Goal: Information Seeking & Learning: Learn about a topic

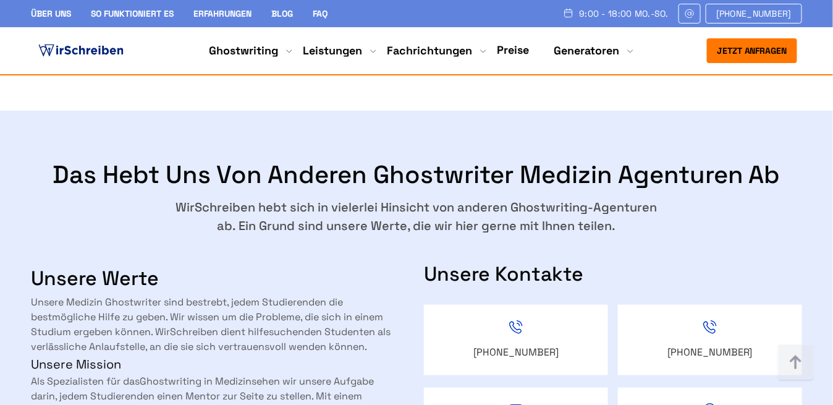
scroll to position [1663, 0]
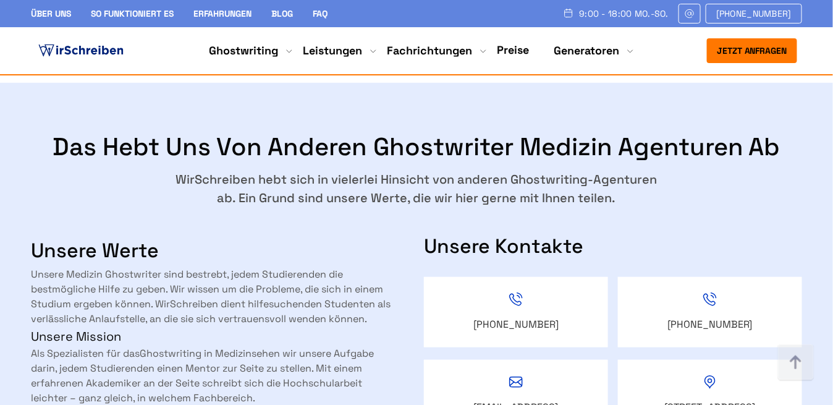
click at [515, 40] on div "Jetzt anfragen 9:00 - 18:00 Mo.-So. +49 441 93168019 Über uns So funktioniert e…" at bounding box center [416, 50] width 435 height 25
click at [515, 43] on link "Preise" at bounding box center [513, 50] width 32 height 14
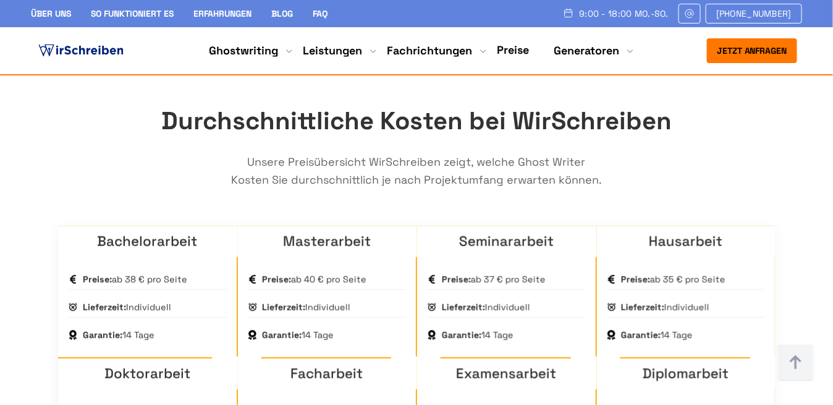
scroll to position [1721, 0]
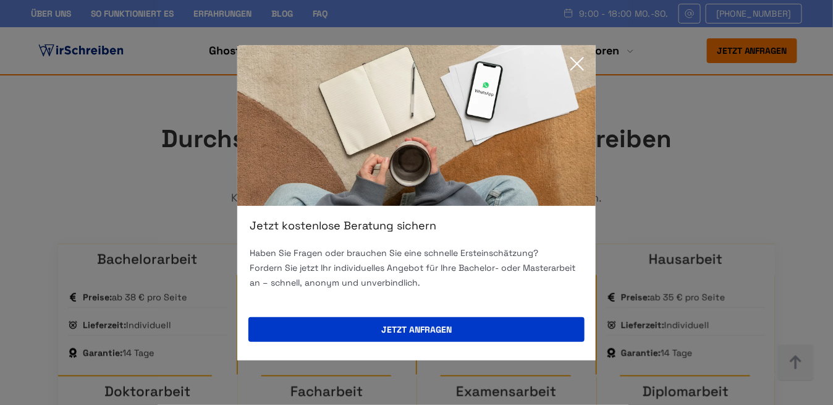
click at [575, 64] on icon at bounding box center [577, 63] width 25 height 25
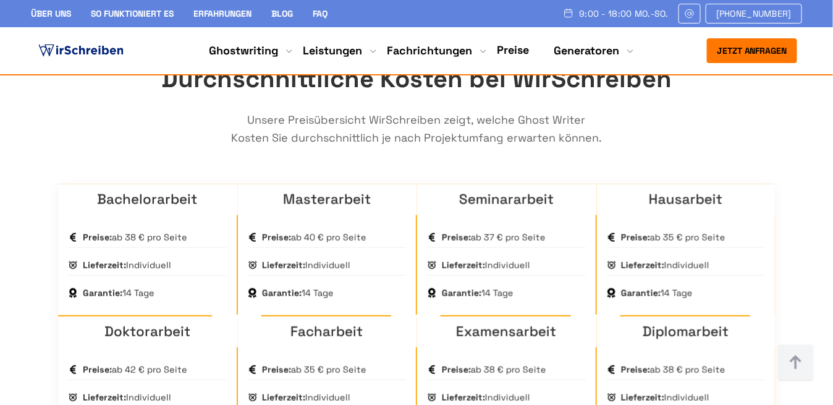
scroll to position [1778, 0]
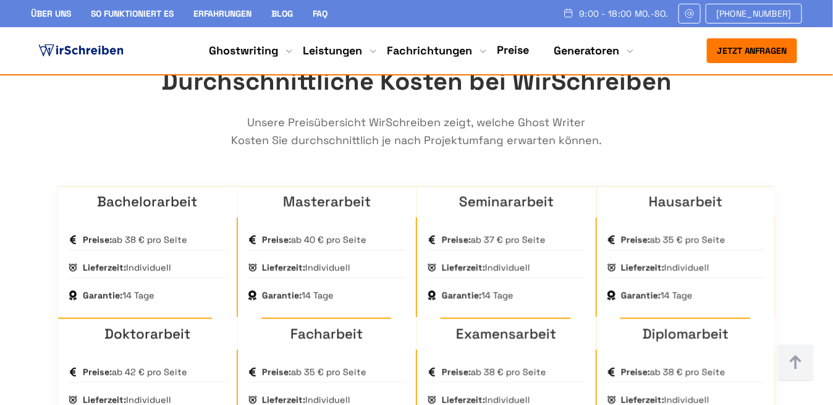
click at [169, 9] on link "So funktioniert es" at bounding box center [132, 13] width 83 height 11
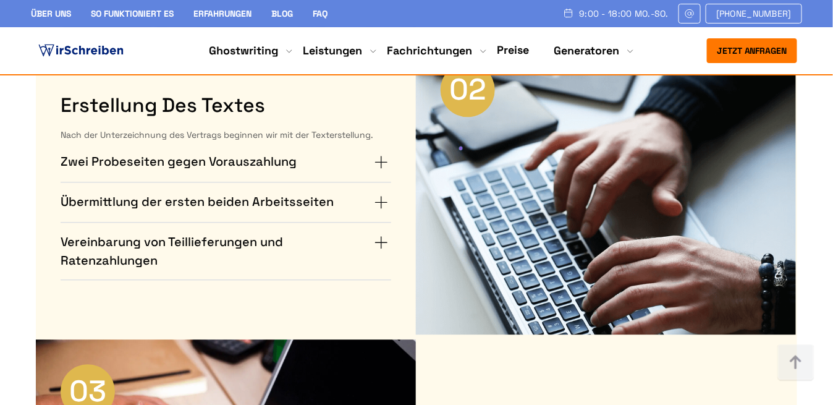
scroll to position [860, 0]
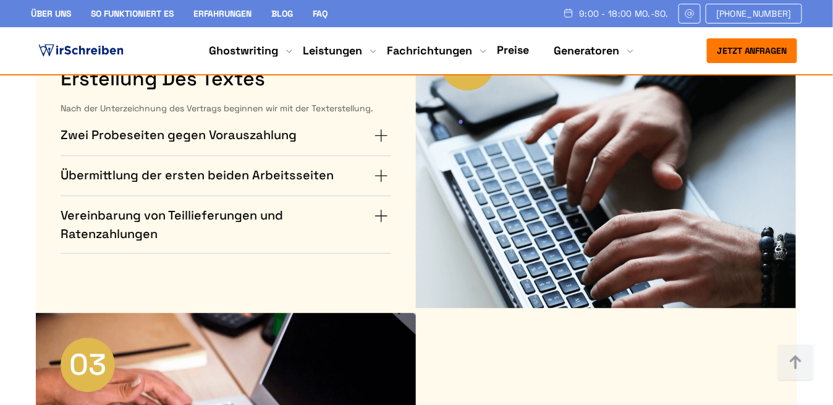
click at [246, 130] on h4 "Zwei Probeseiten gegen Vorauszahlung" at bounding box center [179, 135] width 236 height 20
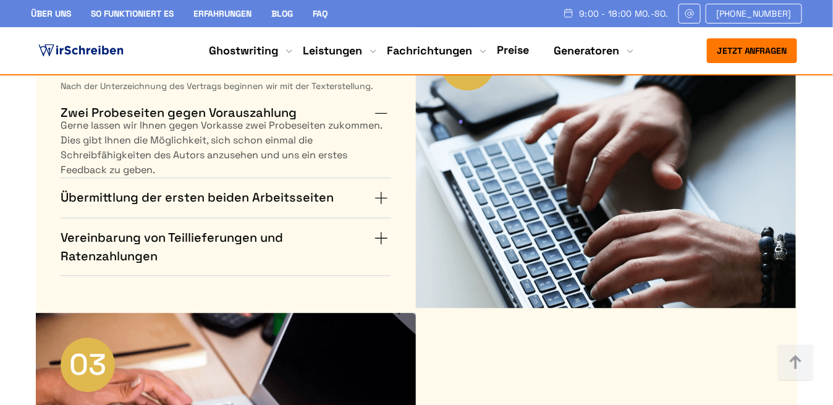
click at [248, 192] on h4 "Übermittlung der ersten beiden Arbeitsseiten" at bounding box center [197, 198] width 273 height 20
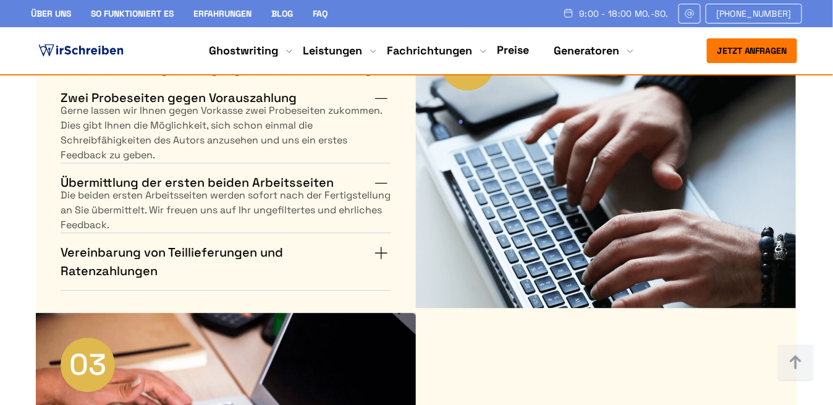
click at [247, 234] on details "Vereinbarung von Teillieferungen und Ratenzahlungen Falls Sie die akademische A…" at bounding box center [226, 261] width 331 height 57
click at [248, 243] on h4 "Vereinbarung von Teillieferungen und Ratenzahlungen" at bounding box center [216, 261] width 311 height 37
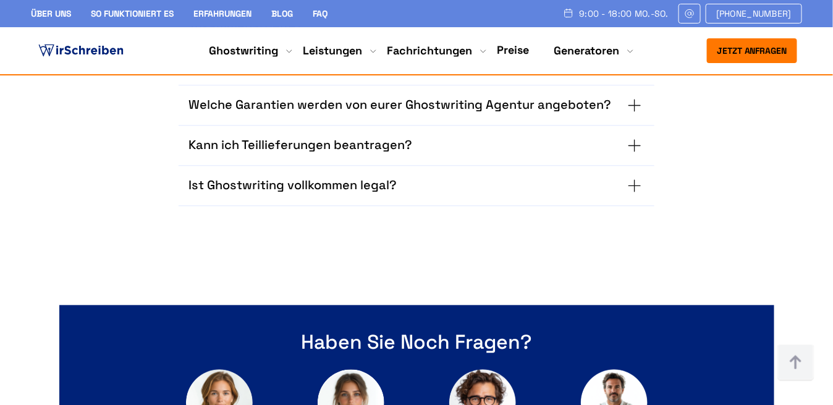
scroll to position [3557, 0]
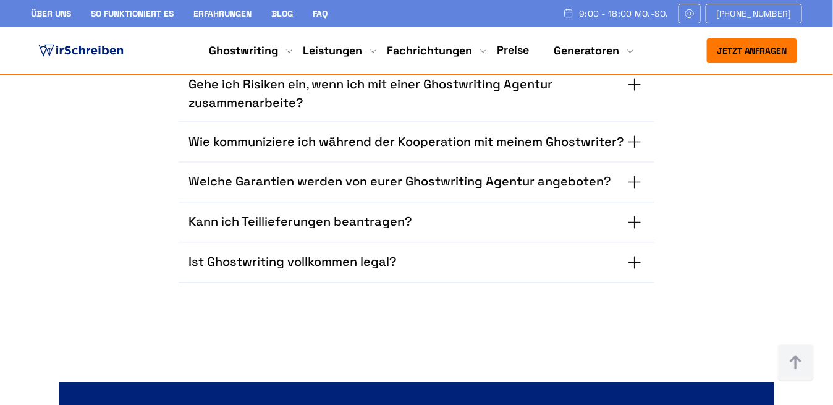
click at [416, 262] on summary "Ist Ghostwriting vollkommen legal?" at bounding box center [416, 263] width 456 height 20
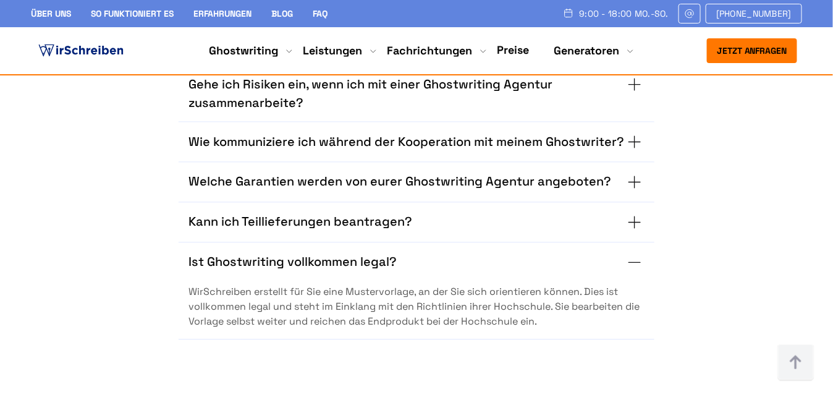
click at [413, 253] on summary "Ist Ghostwriting vollkommen legal?" at bounding box center [416, 263] width 456 height 20
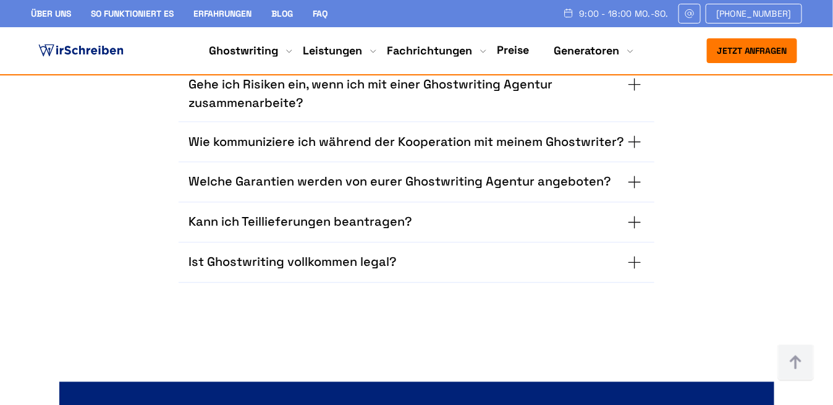
click at [411, 196] on div "Welche Garantien werden von eurer Ghostwriting Agentur angeboten? Als eine der …" at bounding box center [417, 183] width 476 height 40
click at [411, 195] on div "Welche Garantien werden von eurer Ghostwriting Agentur angeboten? Als eine der …" at bounding box center [417, 183] width 476 height 40
click at [412, 195] on div "Welche Garantien werden von eurer Ghostwriting Agentur angeboten? Als eine der …" at bounding box center [417, 183] width 476 height 40
click at [412, 188] on h3 "Welche Garantien werden von eurer Ghostwriting Agentur angeboten?" at bounding box center [399, 182] width 423 height 20
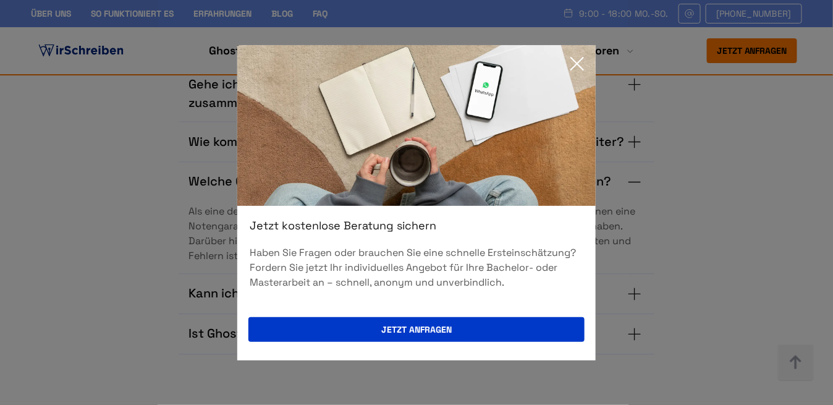
click at [574, 68] on icon at bounding box center [577, 63] width 25 height 25
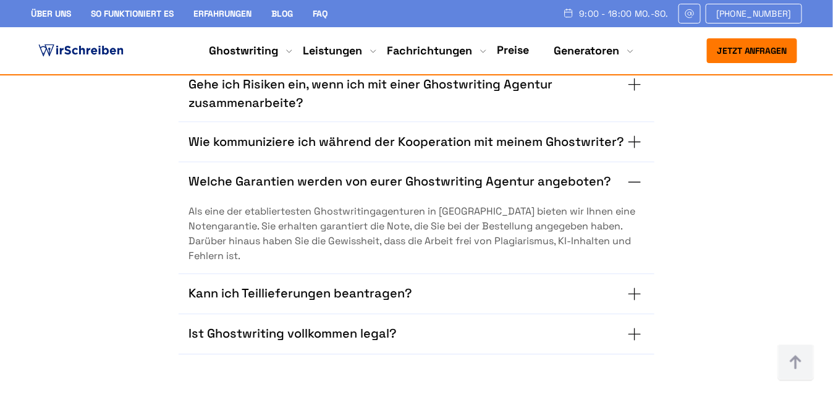
click at [416, 176] on h3 "Welche Garantien werden von eurer Ghostwriting Agentur angeboten?" at bounding box center [399, 182] width 423 height 20
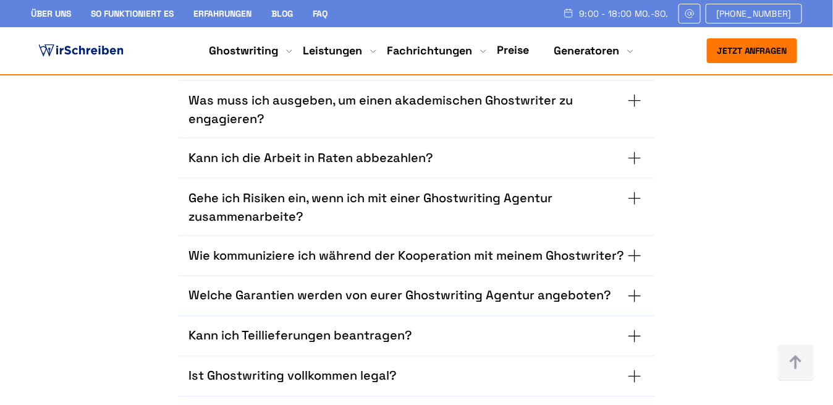
scroll to position [3443, 0]
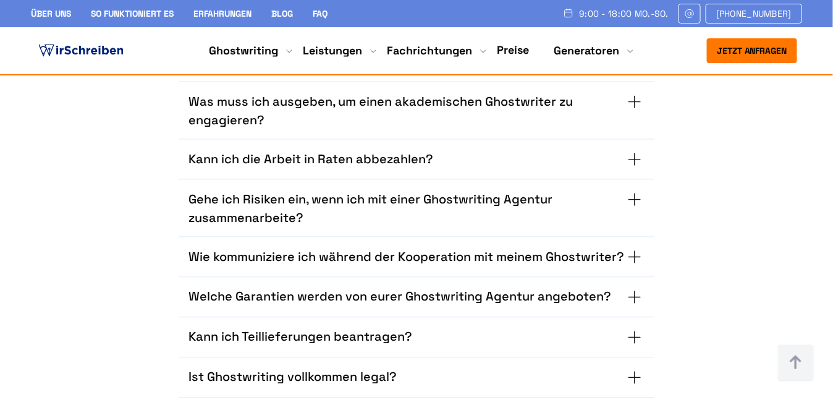
click at [386, 206] on h3 "Gehe ich Risiken ein, wenn ich mit einer Ghostwriting Agentur zusammenarbeite?" at bounding box center [406, 208] width 436 height 37
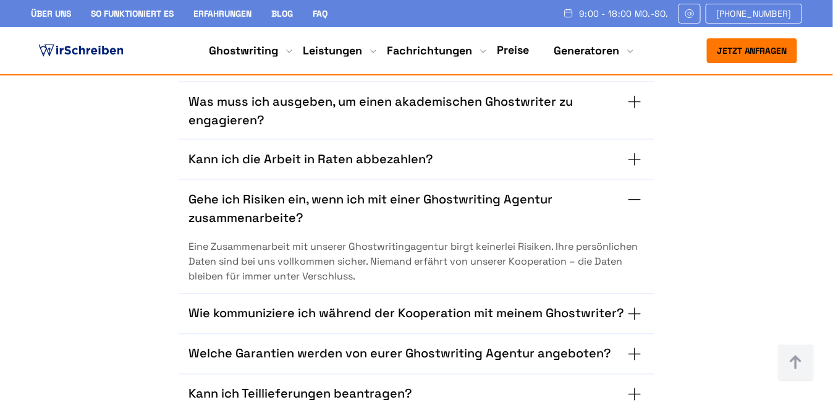
click at [387, 206] on h3 "Gehe ich Risiken ein, wenn ich mit einer Ghostwriting Agentur zusammenarbeite?" at bounding box center [406, 208] width 436 height 37
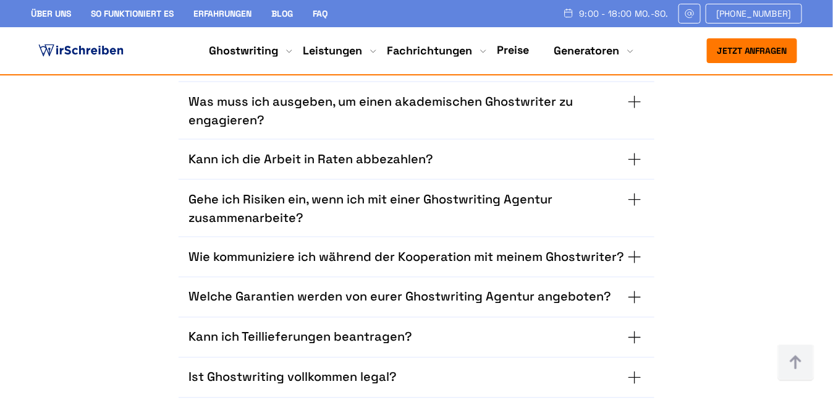
click at [389, 206] on h3 "Gehe ich Risiken ein, wenn ich mit einer Ghostwriting Agentur zusammenarbeite?" at bounding box center [406, 208] width 436 height 37
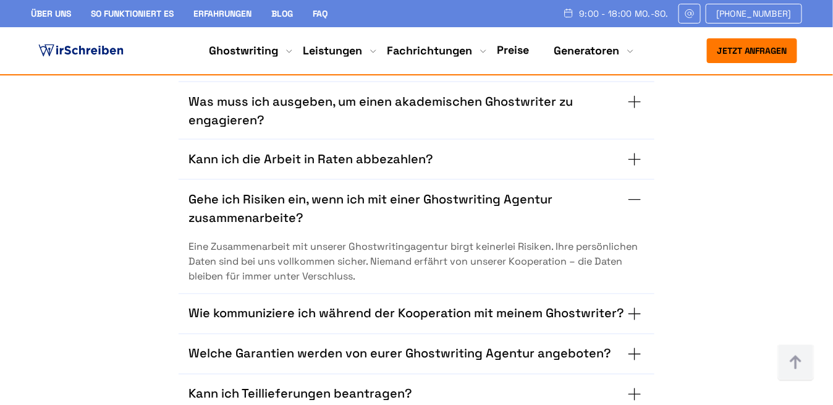
scroll to position [3385, 0]
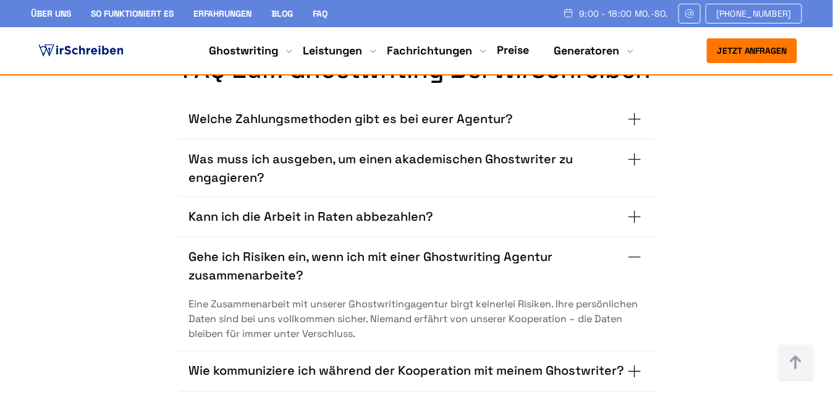
click at [366, 159] on h3 "Was muss ich ausgeben, um einen akademischen Ghostwriter zu engagieren?" at bounding box center [406, 168] width 436 height 37
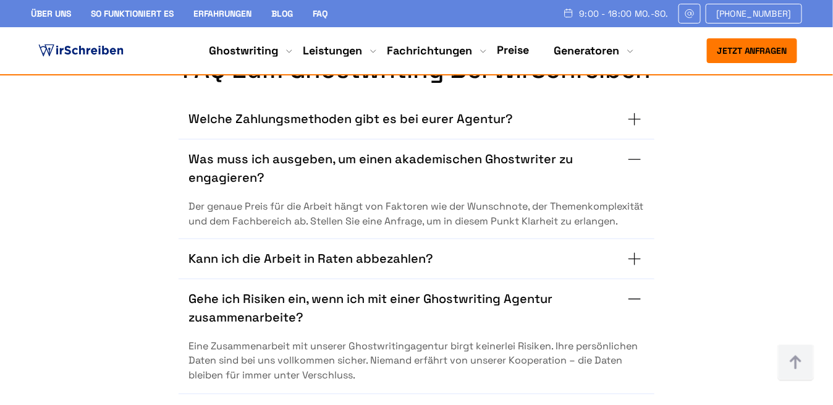
click at [366, 159] on h3 "Was muss ich ausgeben, um einen akademischen Ghostwriter zu engagieren?" at bounding box center [406, 168] width 436 height 37
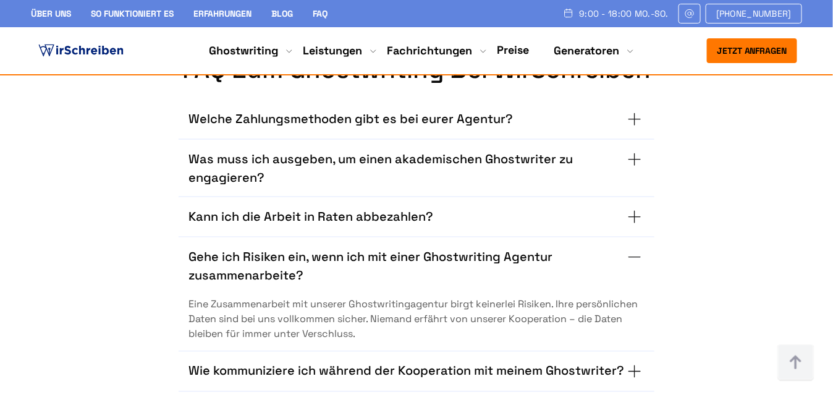
click at [379, 126] on h3 "Welche Zahlungsmethoden gibt es bei eurer Agentur?" at bounding box center [350, 119] width 324 height 20
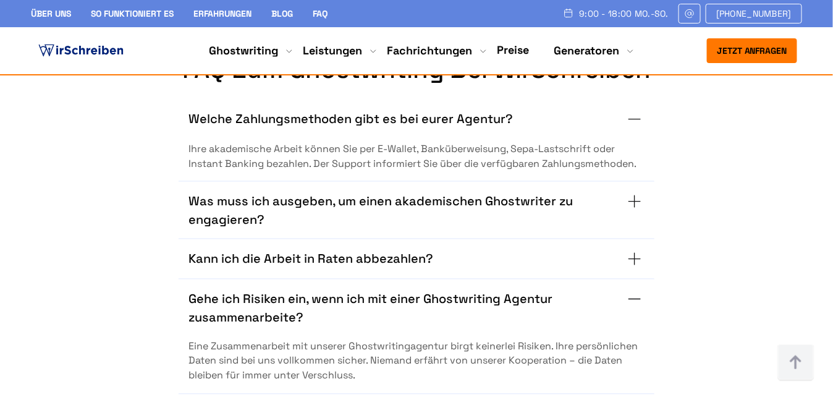
click at [379, 126] on h3 "Welche Zahlungsmethoden gibt es bei eurer Agentur?" at bounding box center [350, 119] width 324 height 20
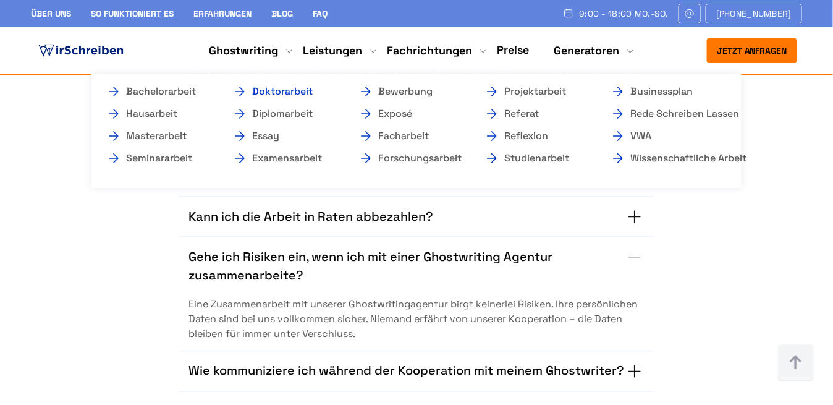
click at [287, 90] on link "Doktorarbeit" at bounding box center [294, 91] width 124 height 15
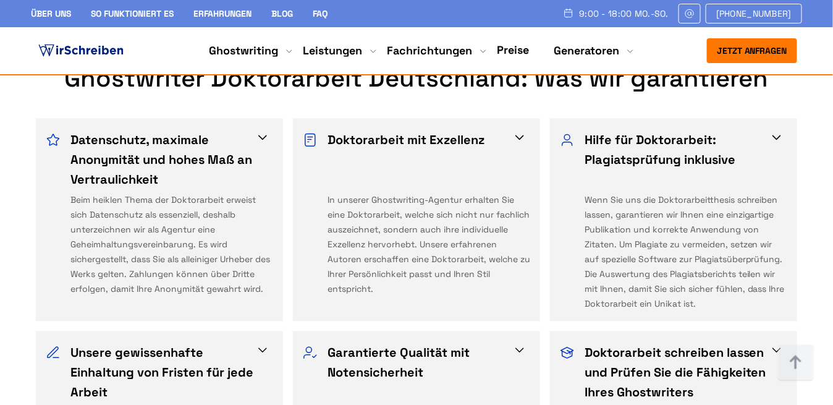
scroll to position [803, 0]
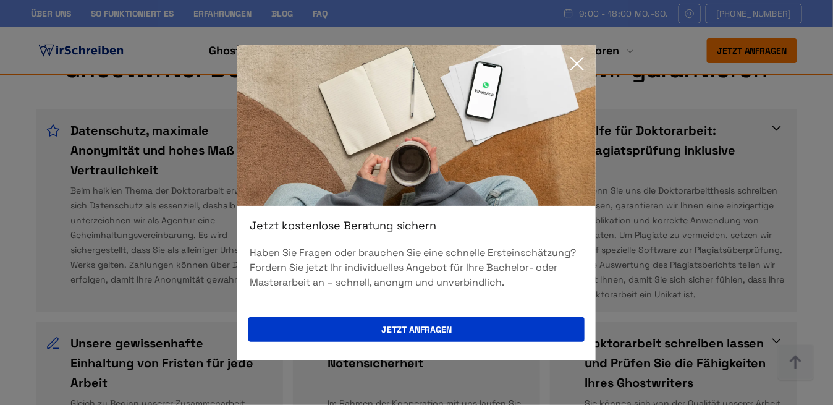
click at [581, 64] on icon at bounding box center [577, 63] width 25 height 25
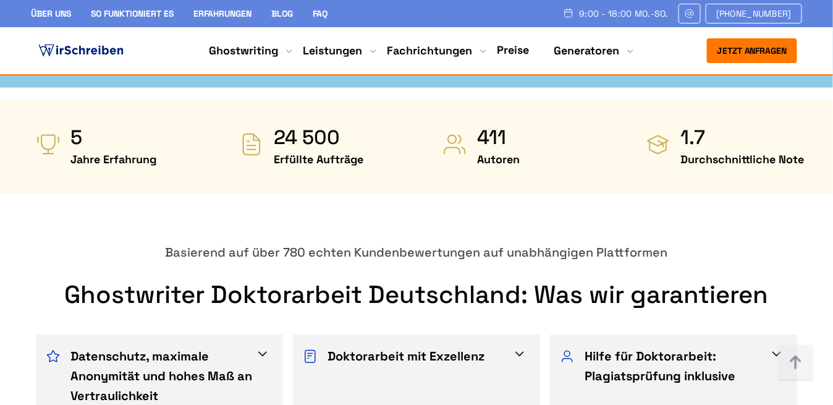
scroll to position [516, 0]
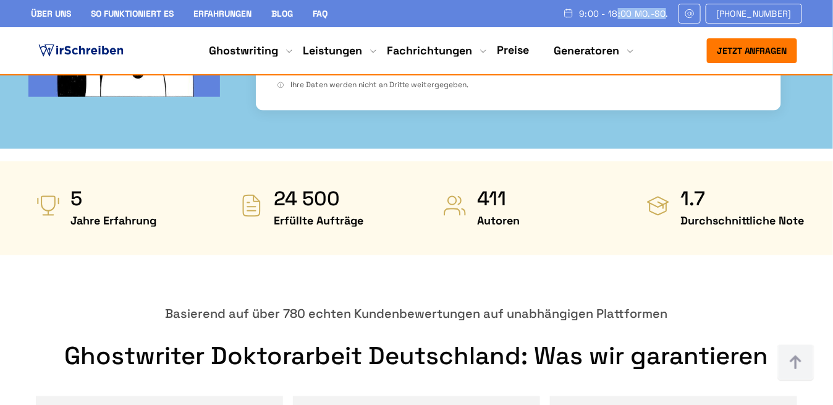
drag, startPoint x: 665, startPoint y: 13, endPoint x: 580, endPoint y: 14, distance: 84.7
click at [580, 14] on div "9:00 - 18:00 Mo.-So." at bounding box center [616, 14] width 106 height 20
